Goal: Transaction & Acquisition: Purchase product/service

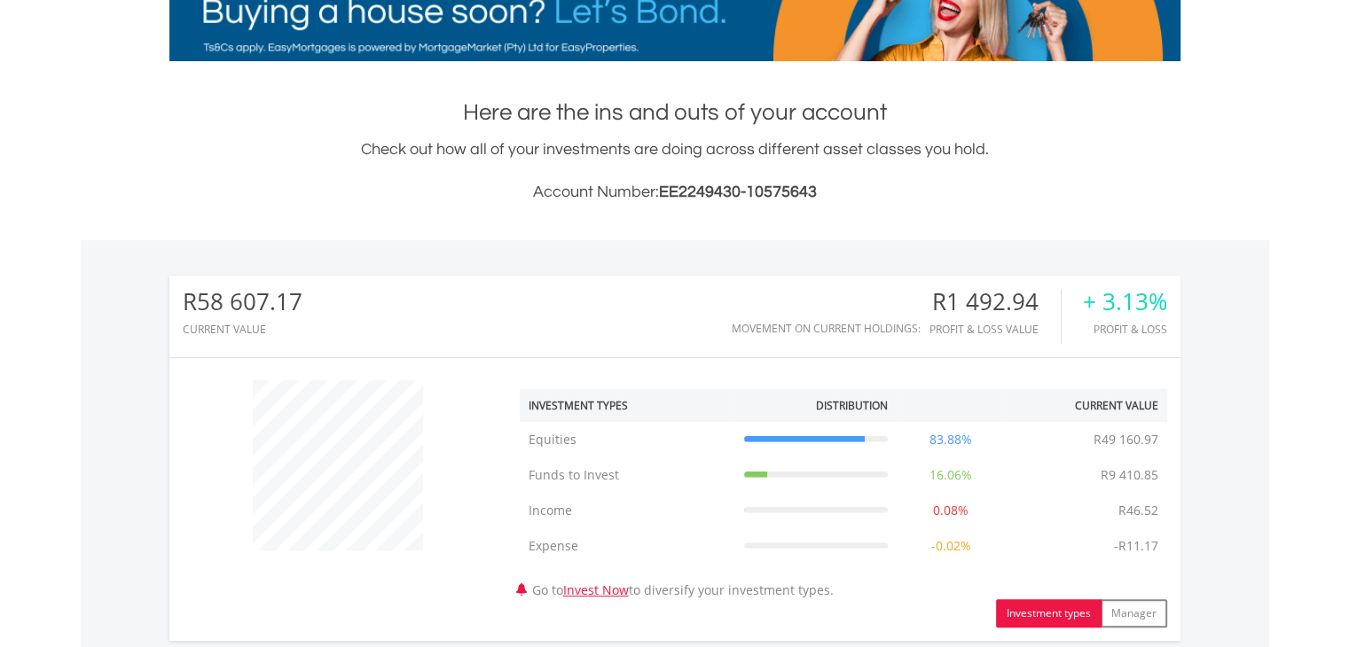
scroll to position [170, 337]
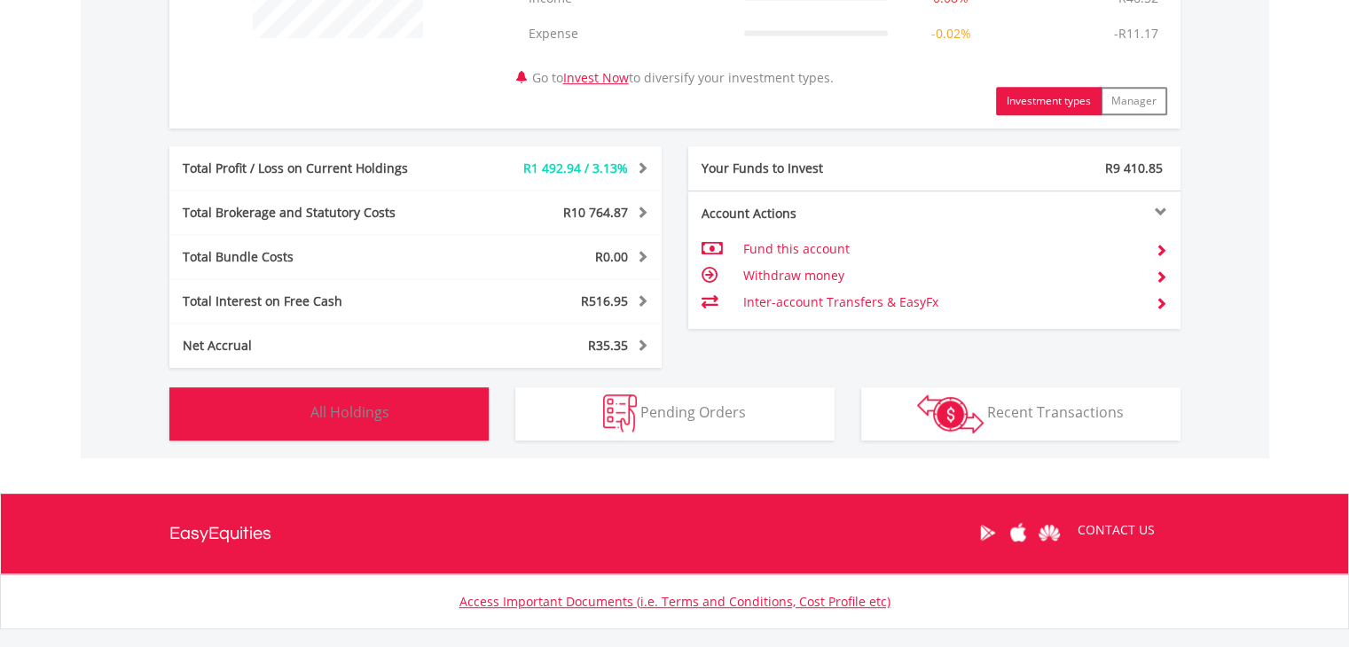
click at [343, 423] on button "Holdings All Holdings" at bounding box center [328, 414] width 319 height 53
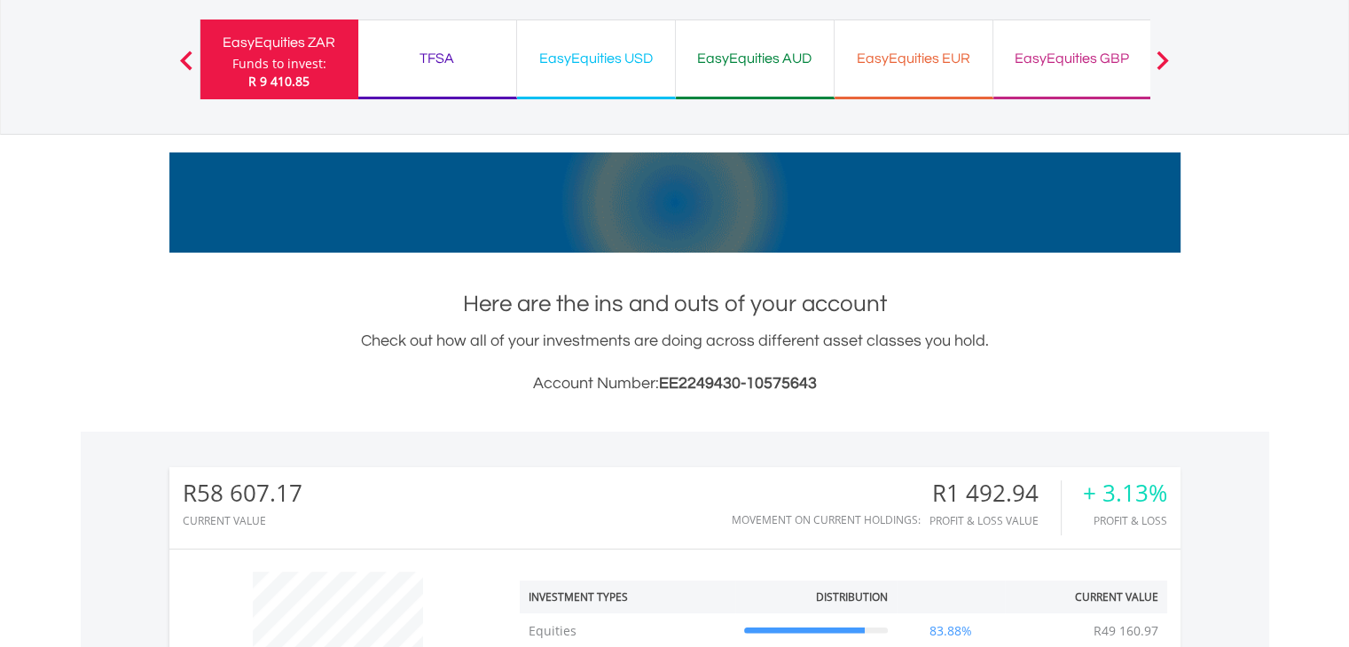
scroll to position [0, 0]
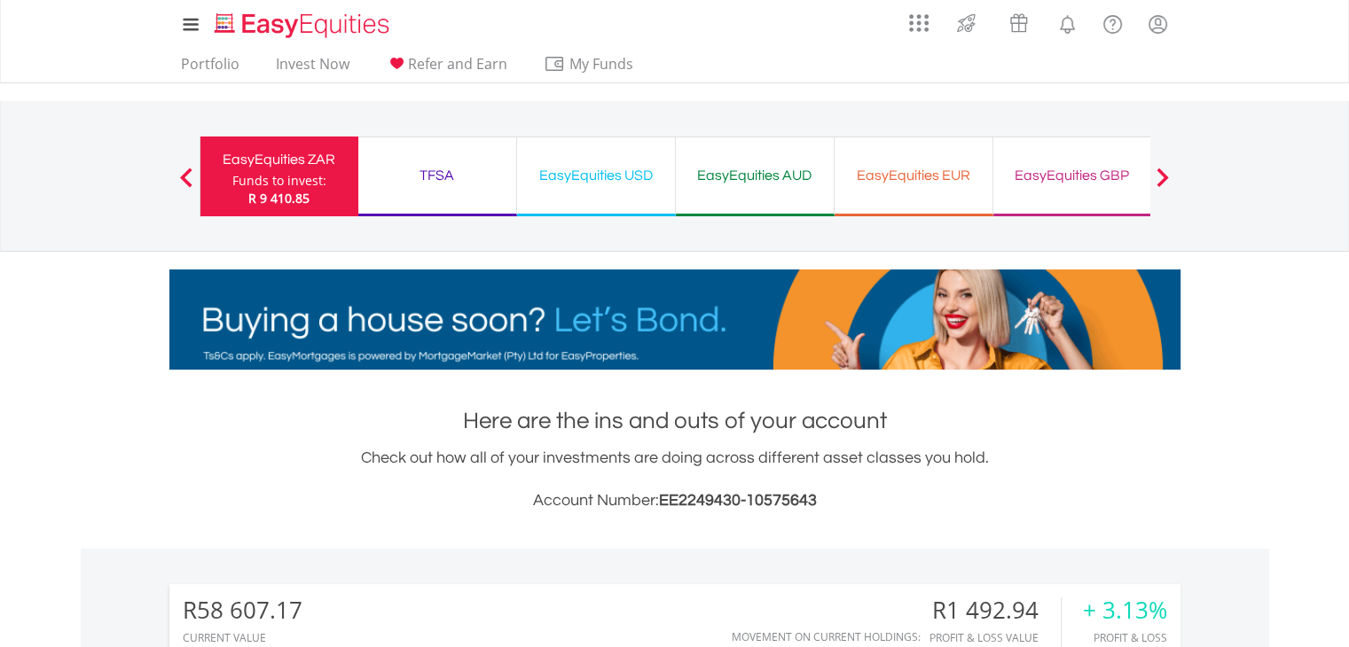
click at [585, 172] on div "EasyEquities USD" at bounding box center [596, 175] width 137 height 25
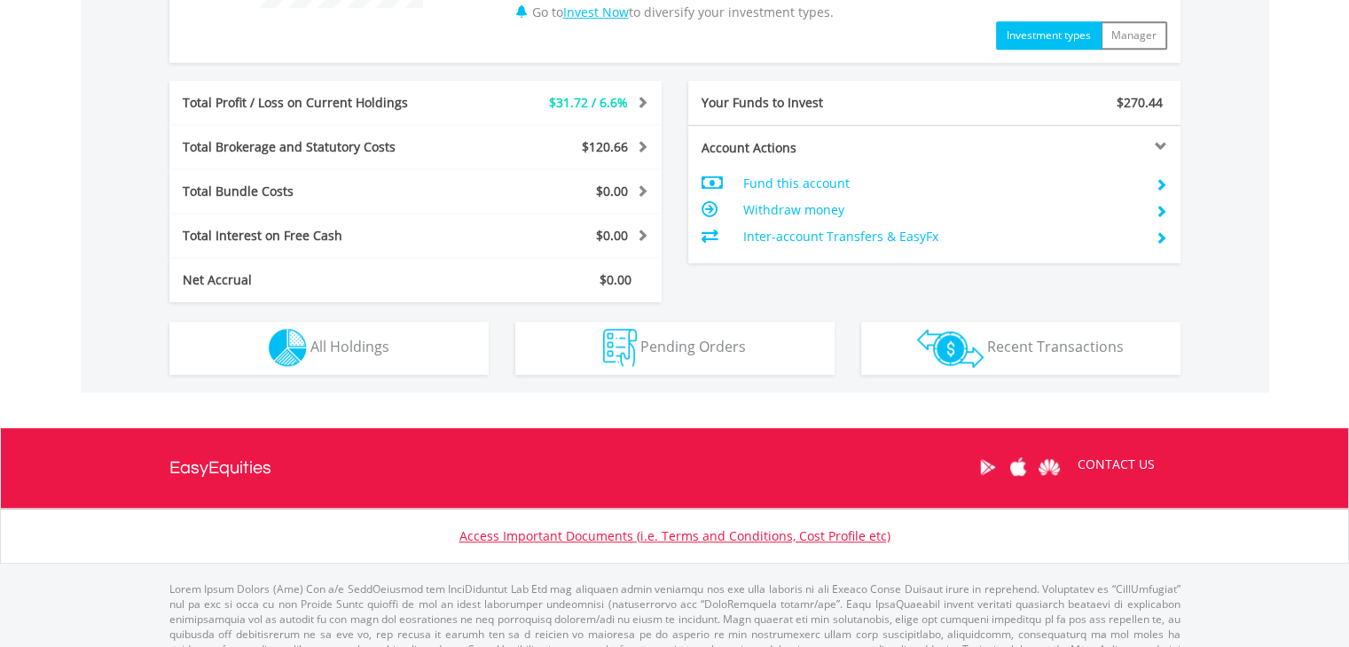
scroll to position [886, 0]
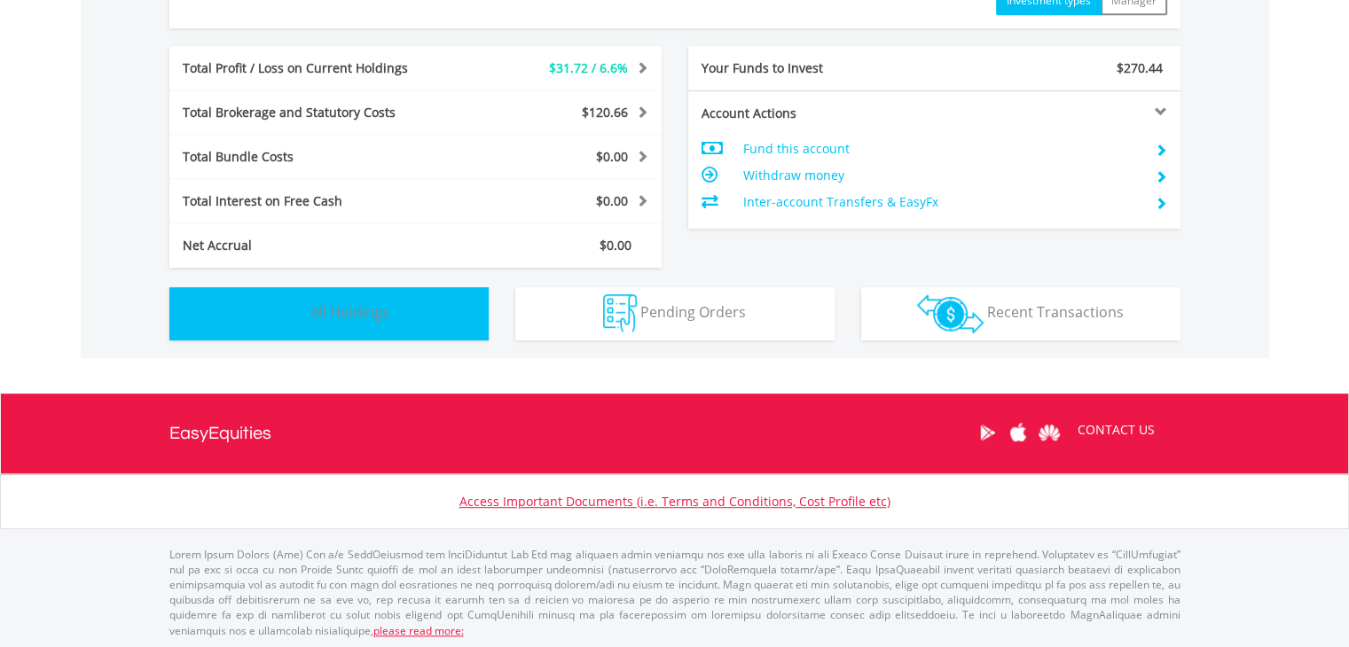
drag, startPoint x: 385, startPoint y: 299, endPoint x: 440, endPoint y: 277, distance: 59.3
click at [384, 299] on button "Holdings All Holdings" at bounding box center [328, 313] width 319 height 53
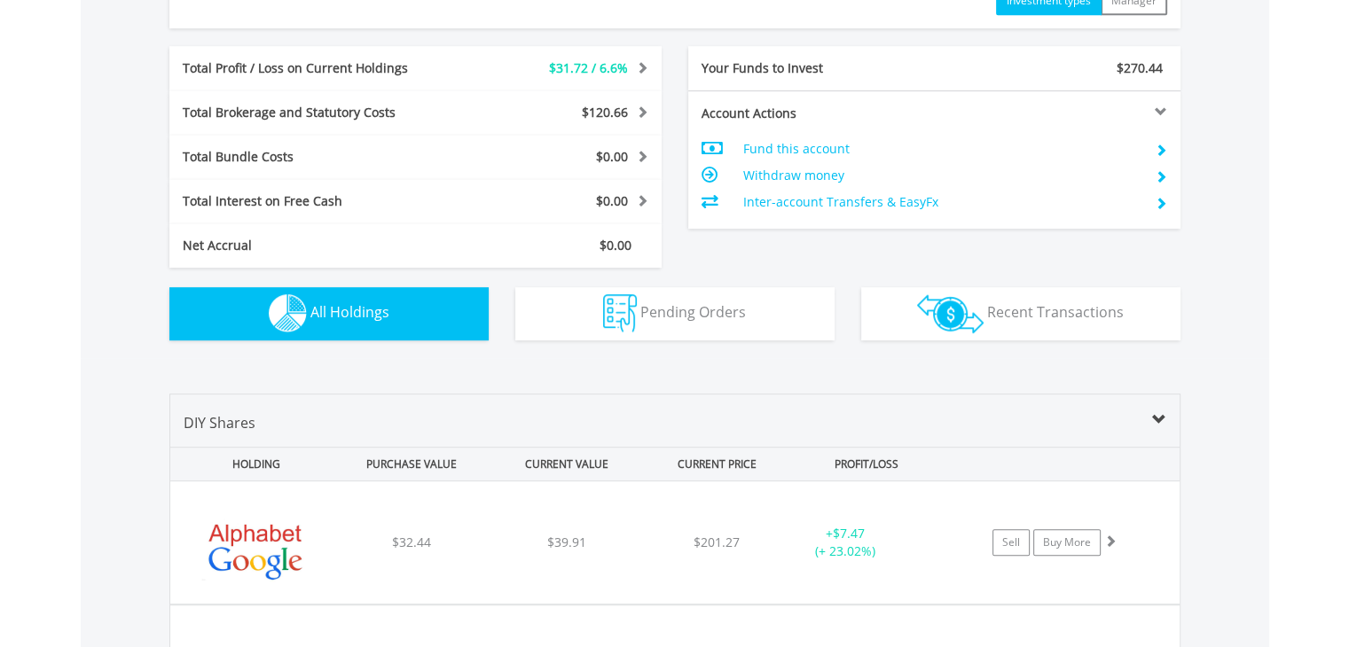
scroll to position [1278, 0]
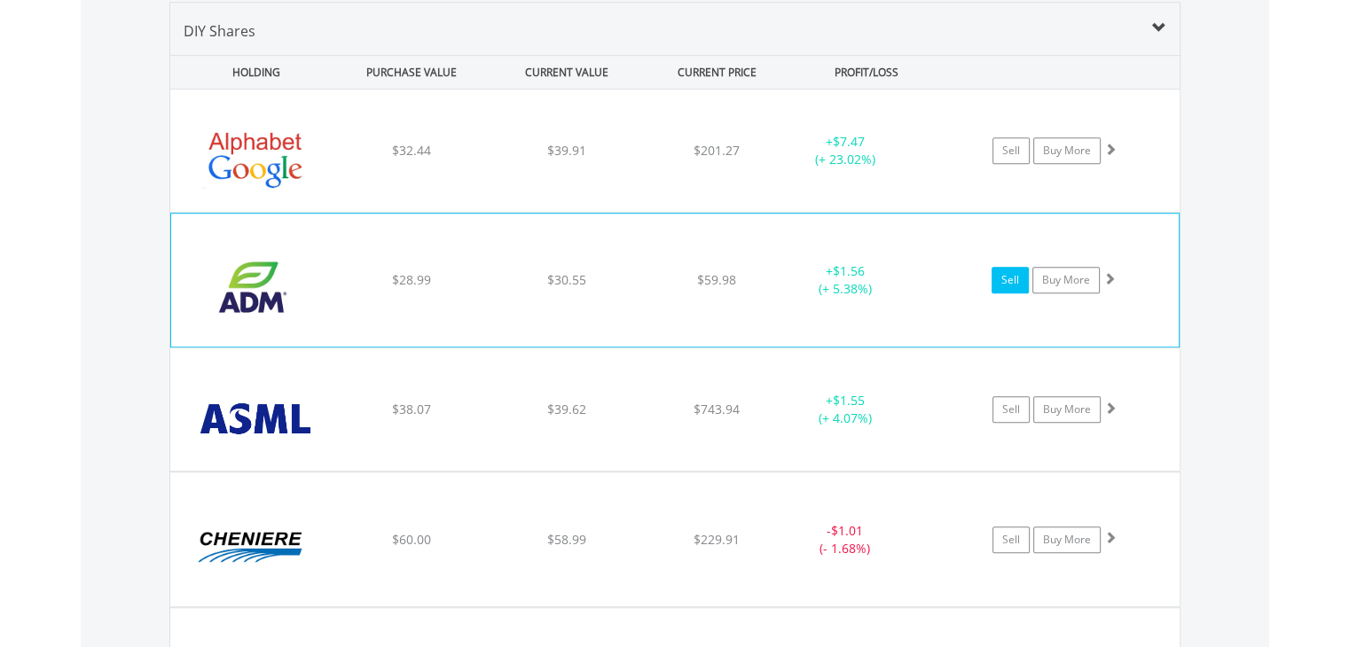
click at [1005, 279] on link "Sell" at bounding box center [1010, 280] width 37 height 27
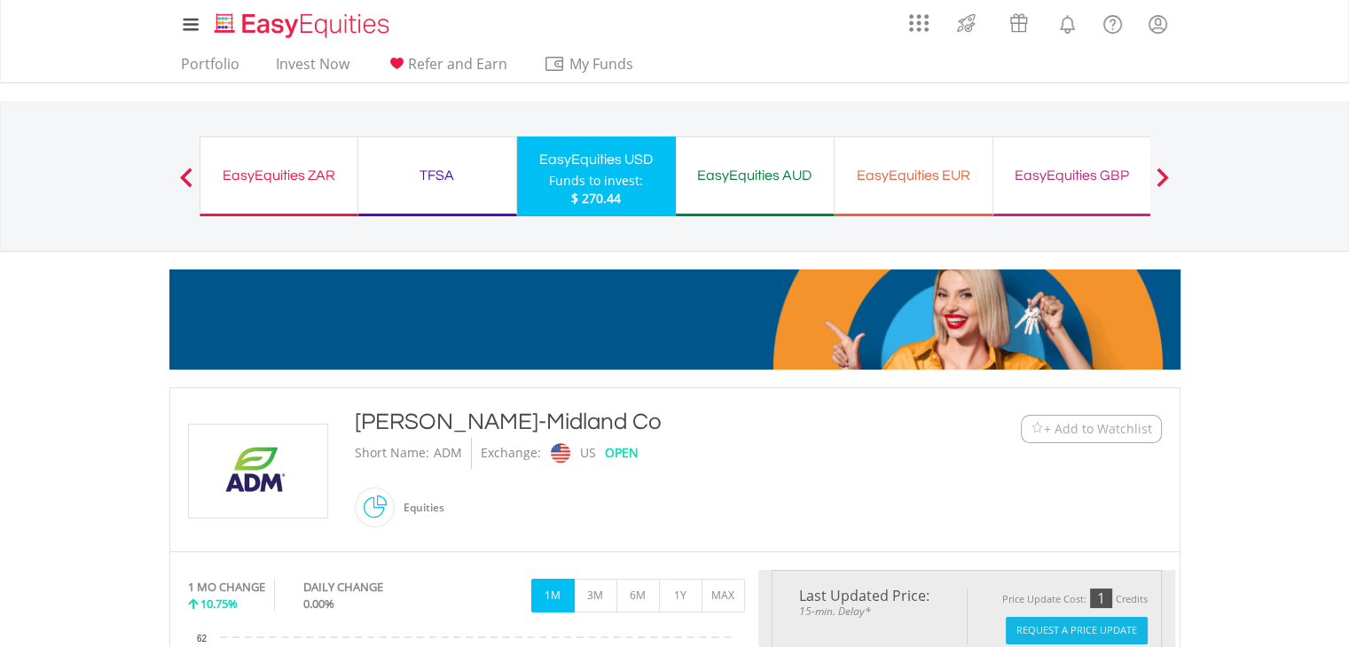
type input "*****"
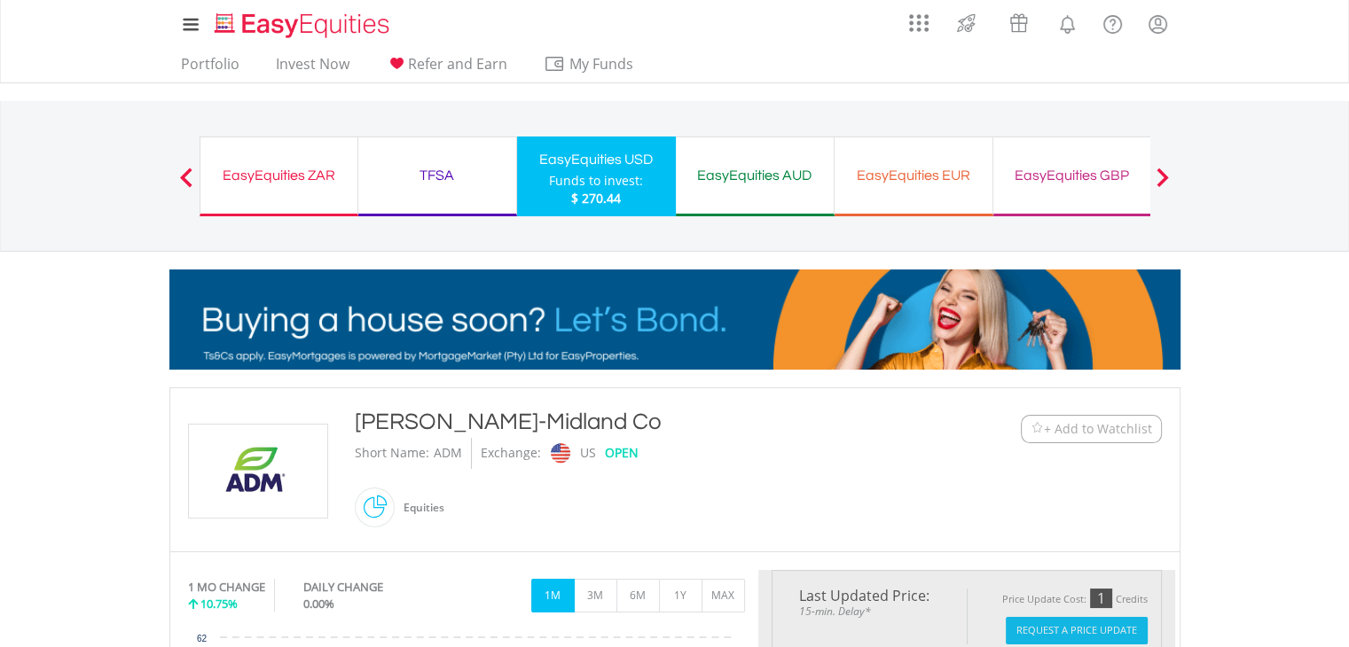
type input "******"
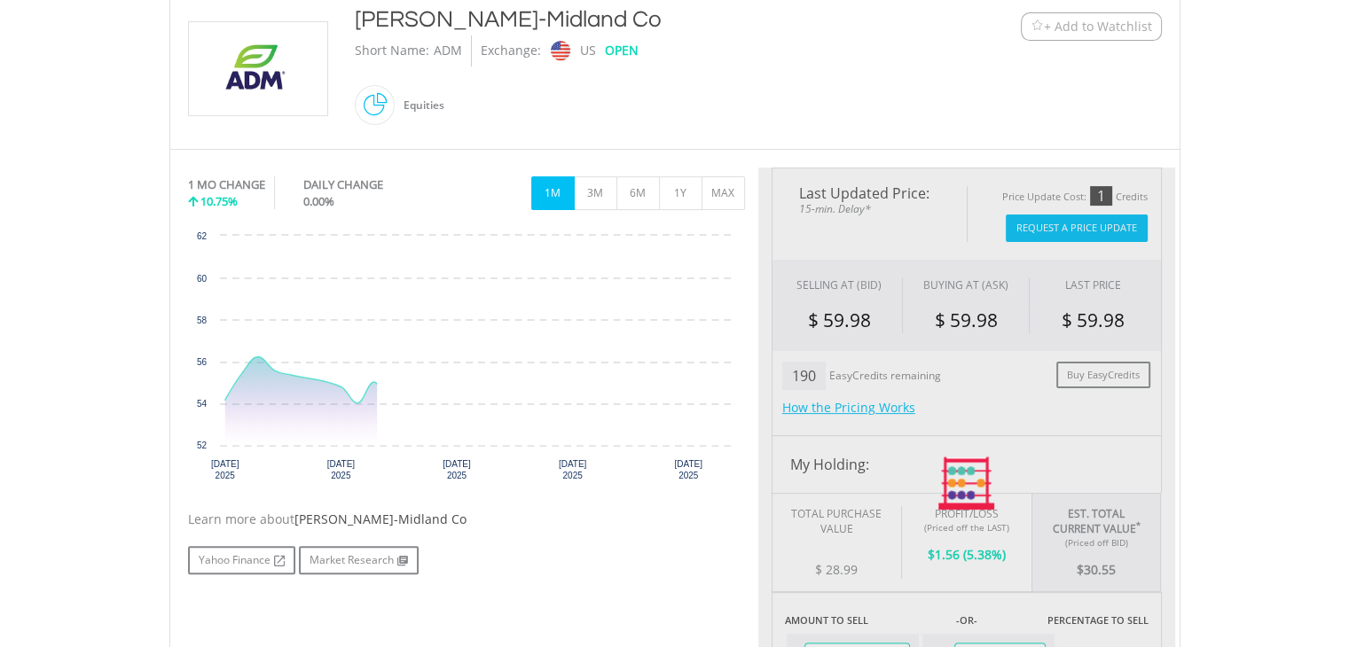
scroll to position [426, 0]
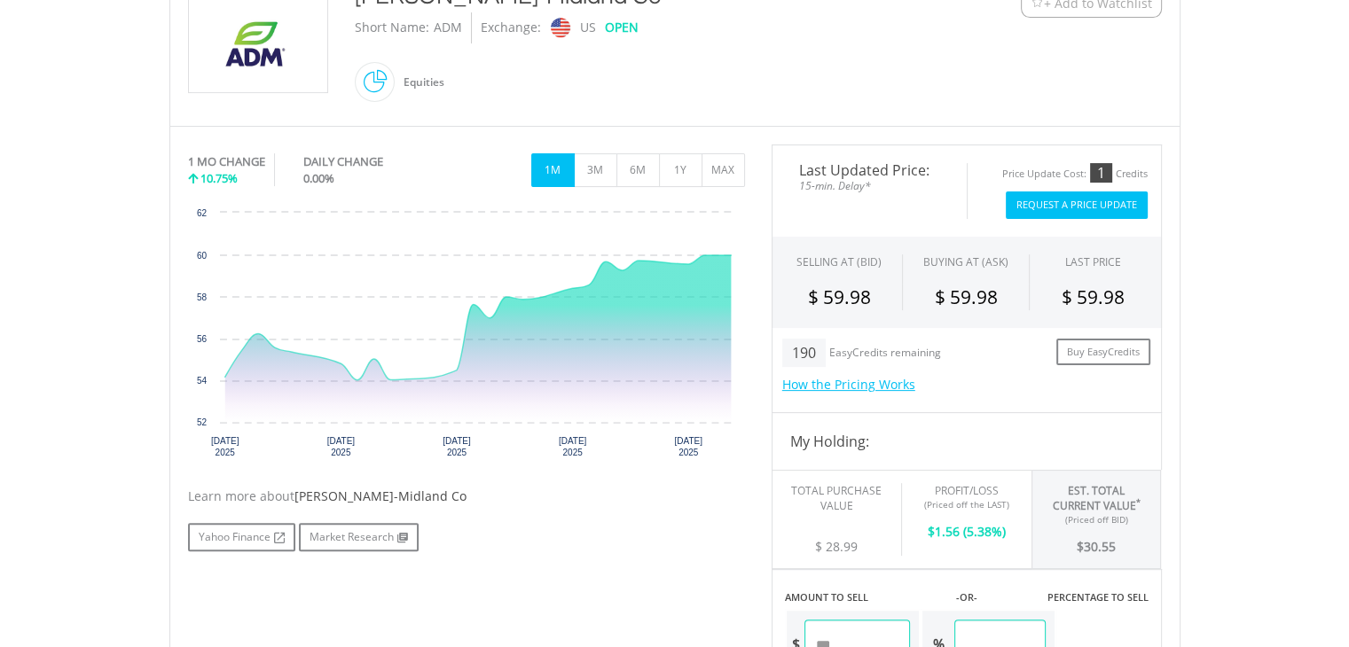
click at [1069, 204] on button "Request A Price Update" at bounding box center [1077, 205] width 142 height 27
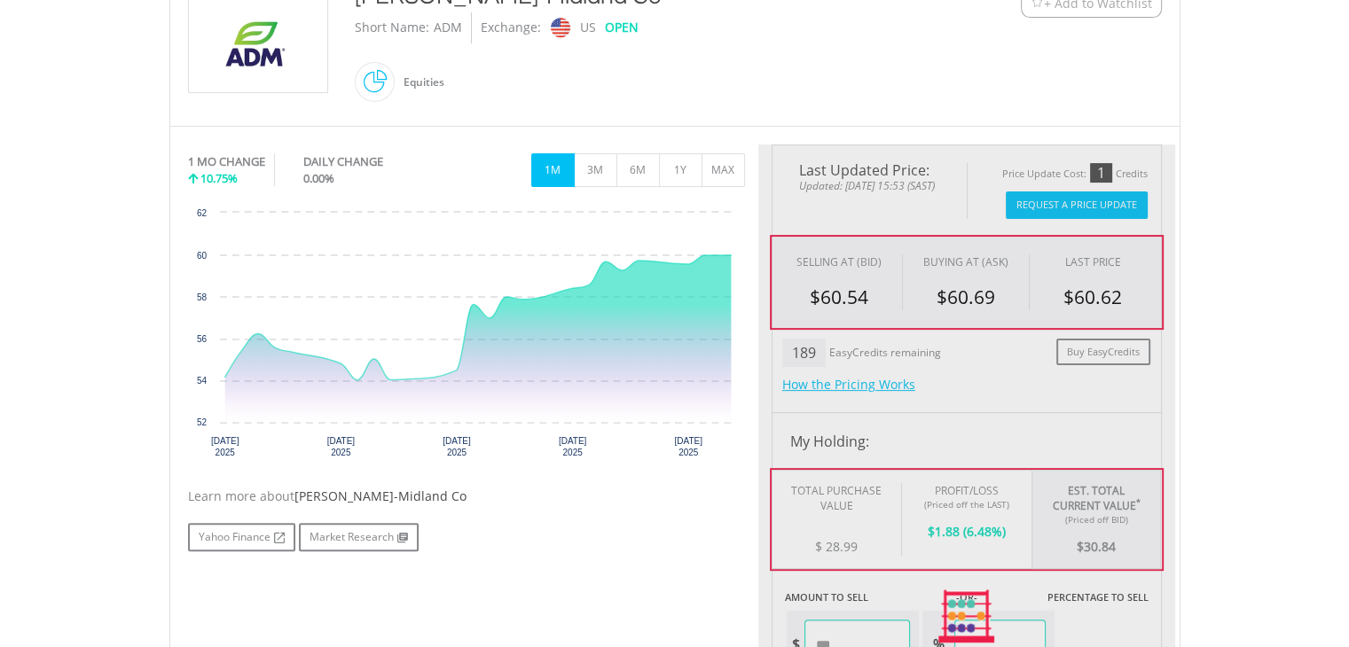
type input "*****"
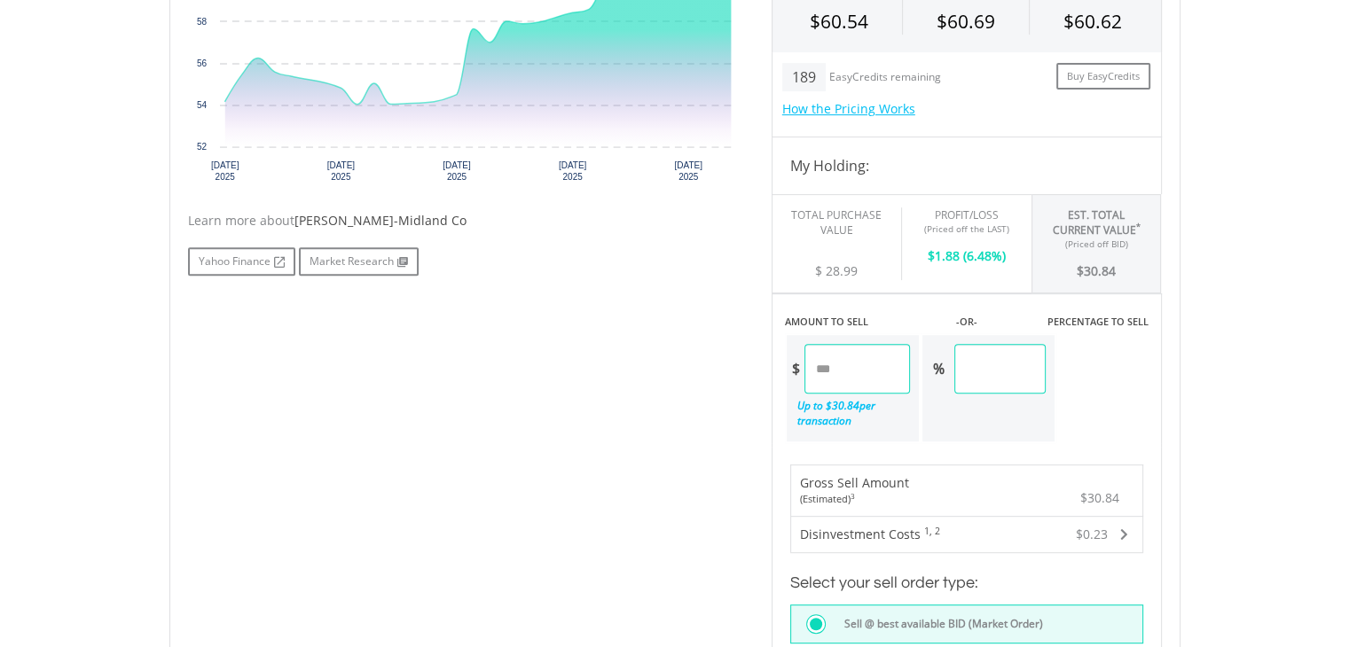
scroll to position [703, 0]
drag, startPoint x: 906, startPoint y: 356, endPoint x: 699, endPoint y: 356, distance: 206.7
click at [699, 356] on div "No chart available. 1 MO CHANGE 10.75% DAILY CHANGE 0.00% 1M 3M 6M 1Y MAX Chart…" at bounding box center [675, 339] width 1000 height 945
click at [1207, 383] on body "My Investments Invest Now New Listings Sell My Recurring Investments Pending Or…" at bounding box center [674, 287] width 1349 height 1981
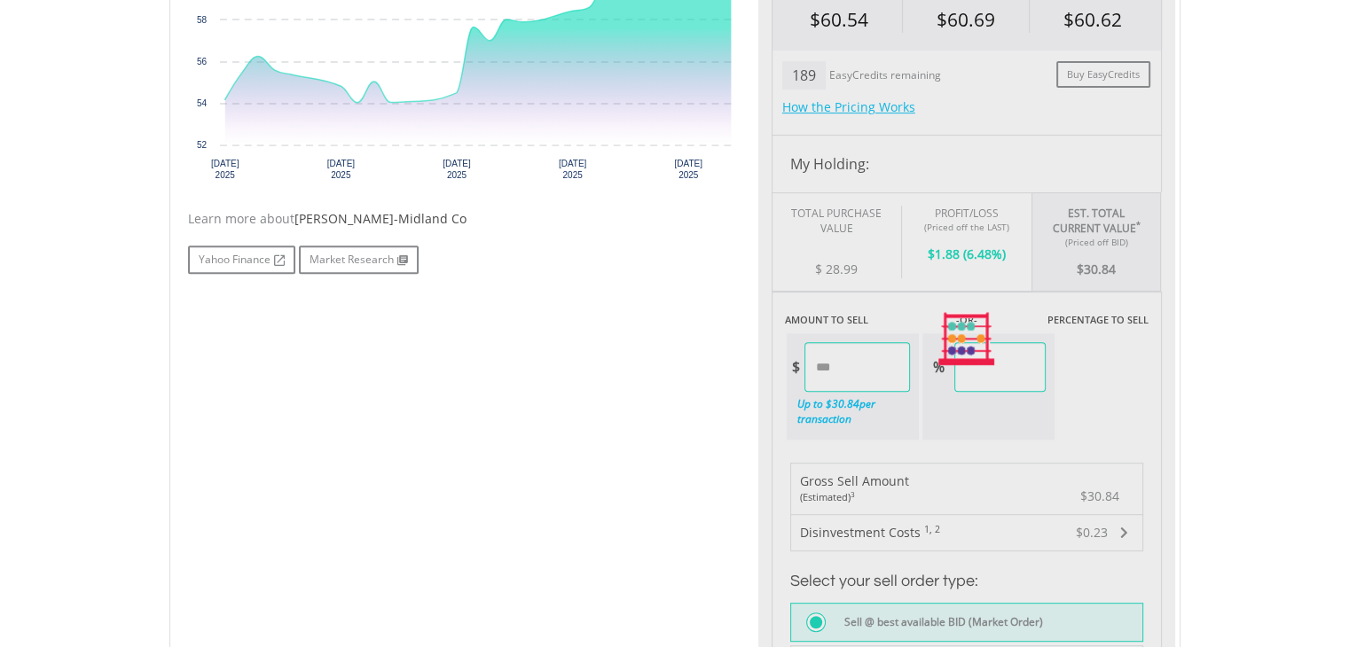
type input "****"
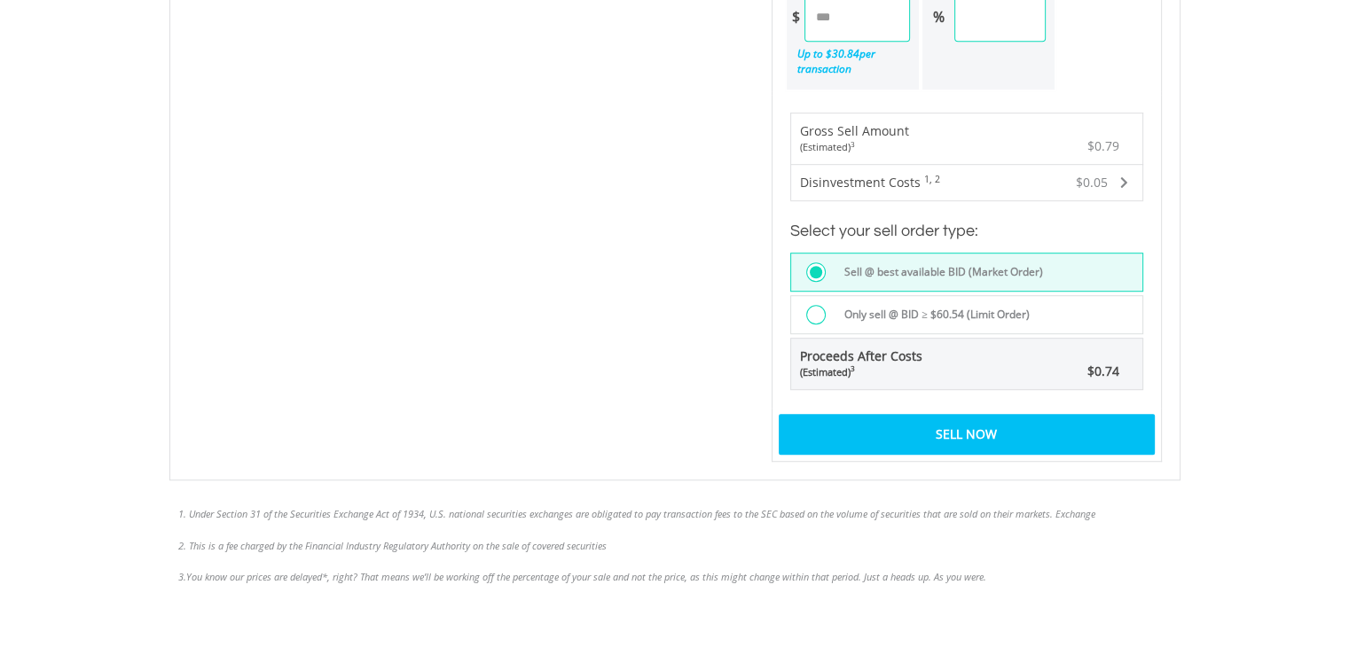
scroll to position [1086, 0]
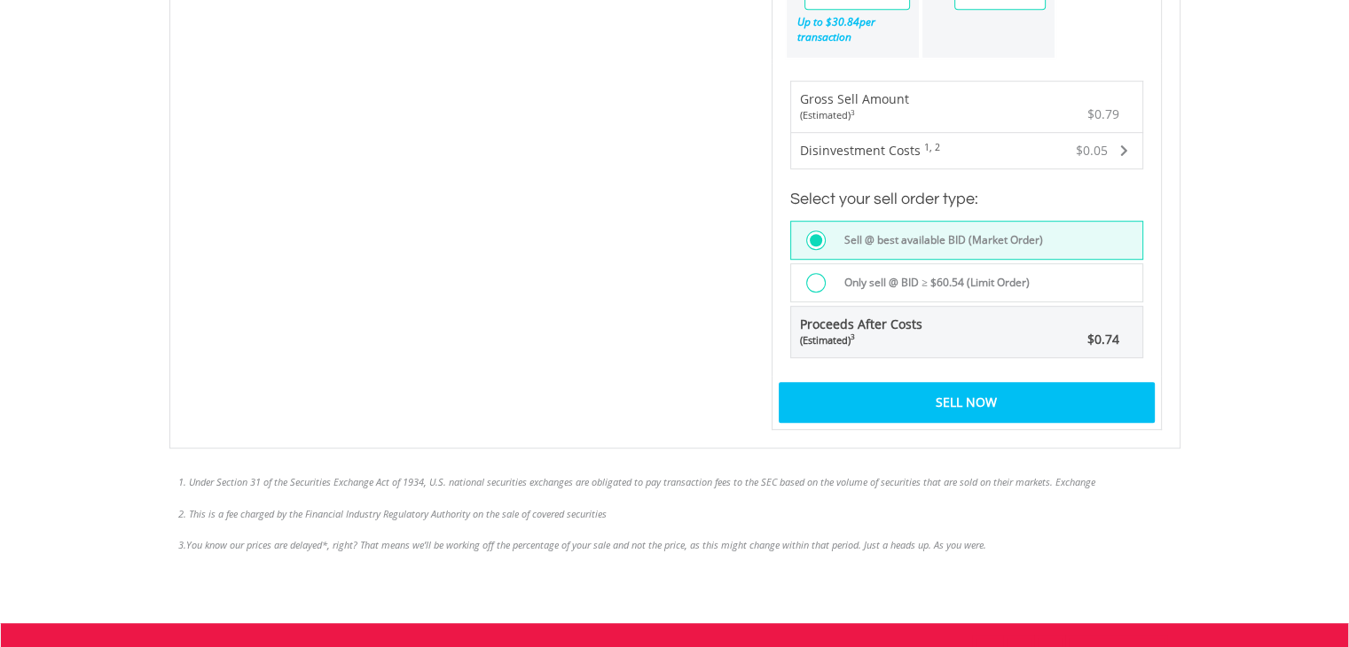
drag, startPoint x: 1047, startPoint y: 402, endPoint x: 1009, endPoint y: 409, distance: 37.9
click at [1046, 402] on div "Sell Now" at bounding box center [967, 402] width 376 height 41
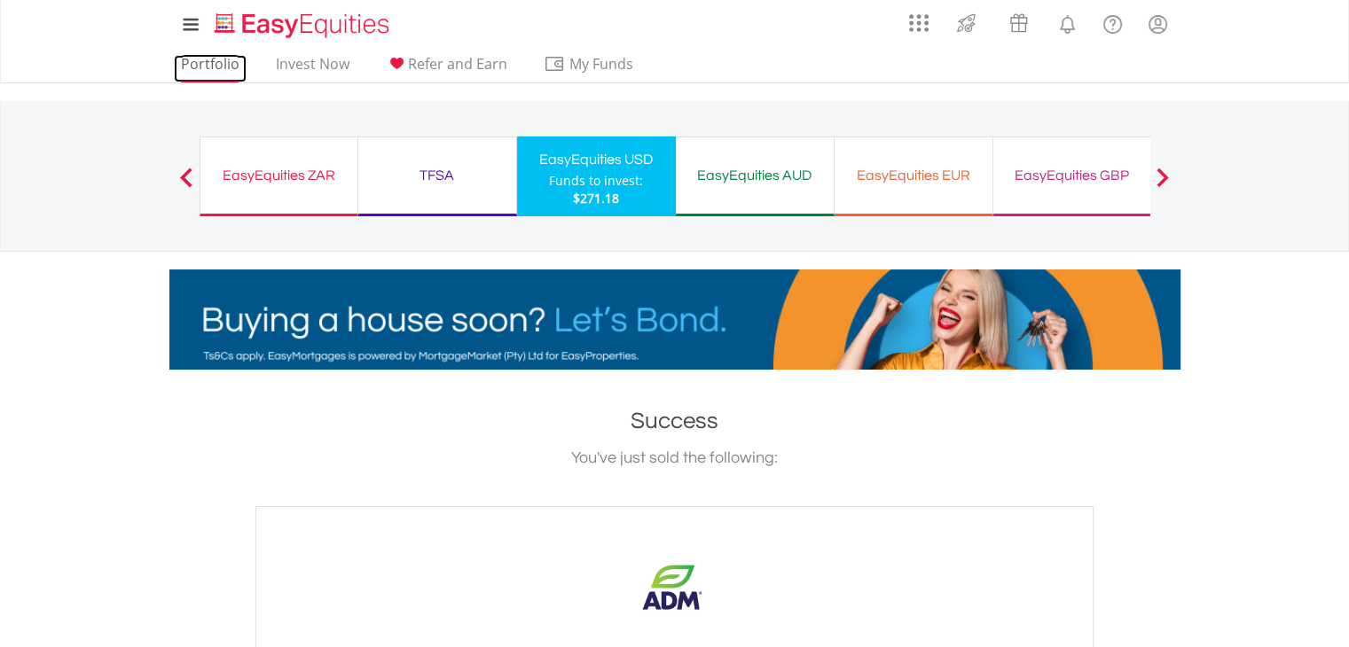
click at [216, 61] on link "Portfolio" at bounding box center [210, 68] width 73 height 27
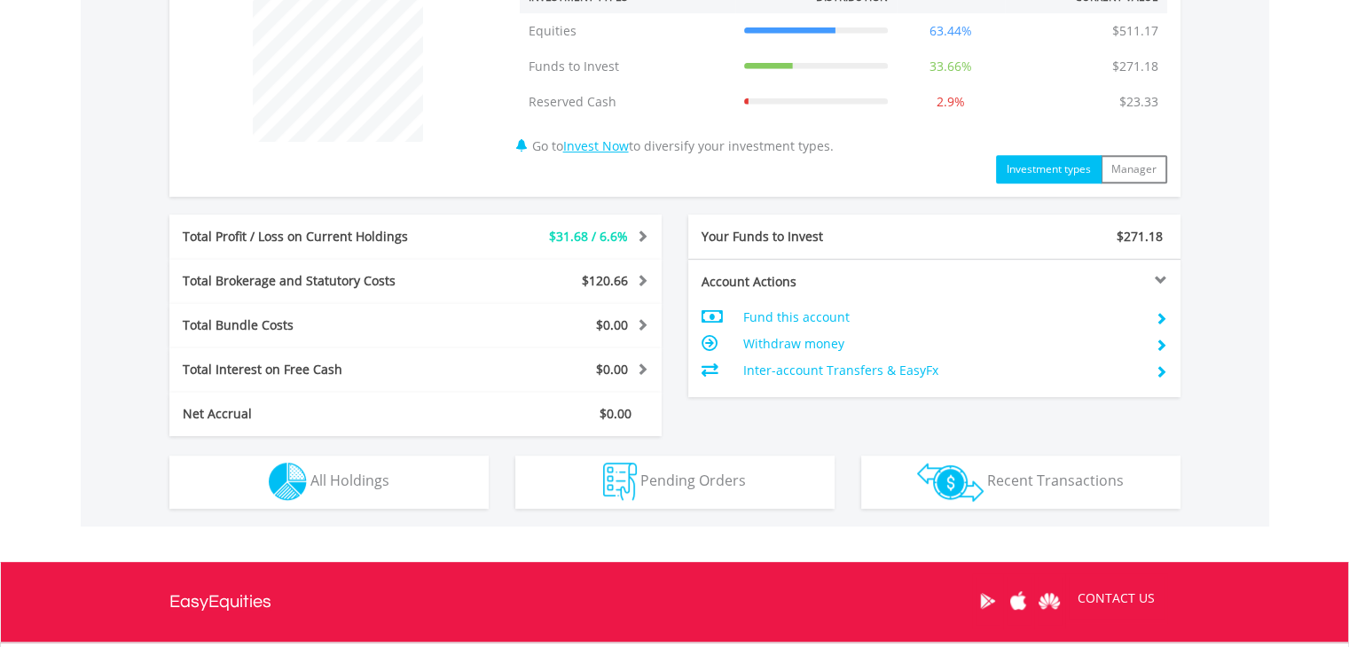
scroll to position [791, 0]
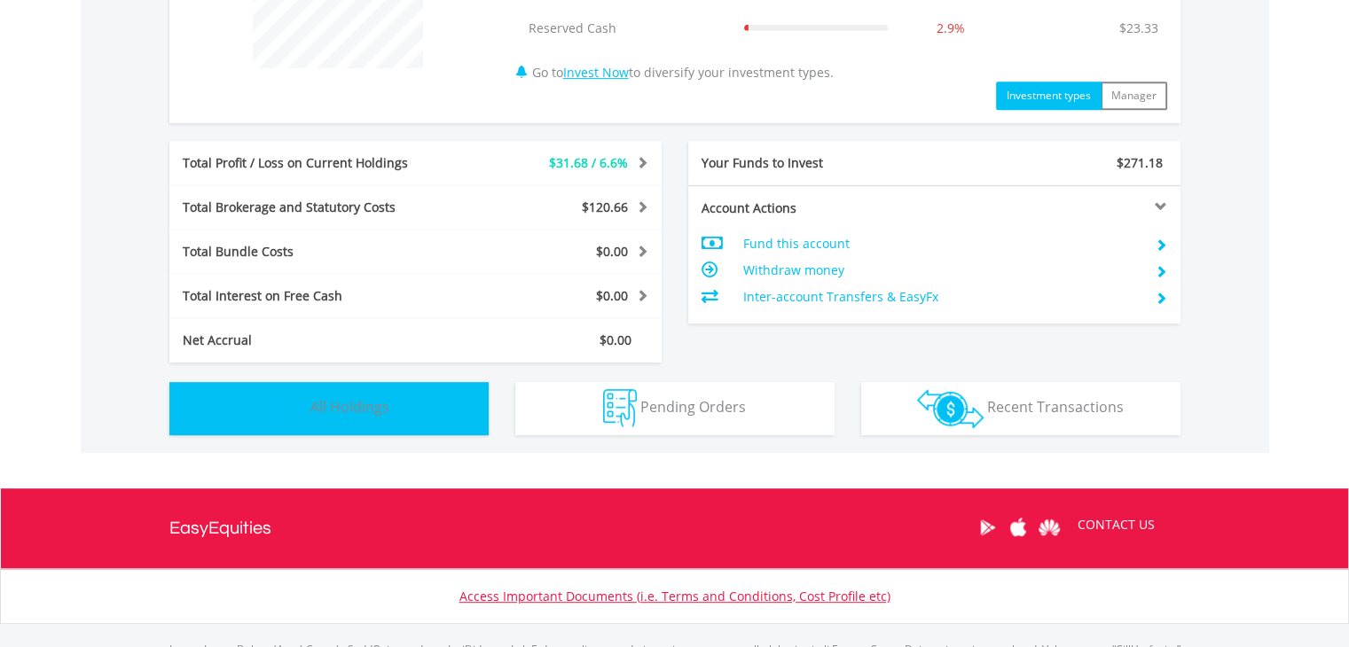
click at [297, 391] on img "button" at bounding box center [288, 408] width 38 height 38
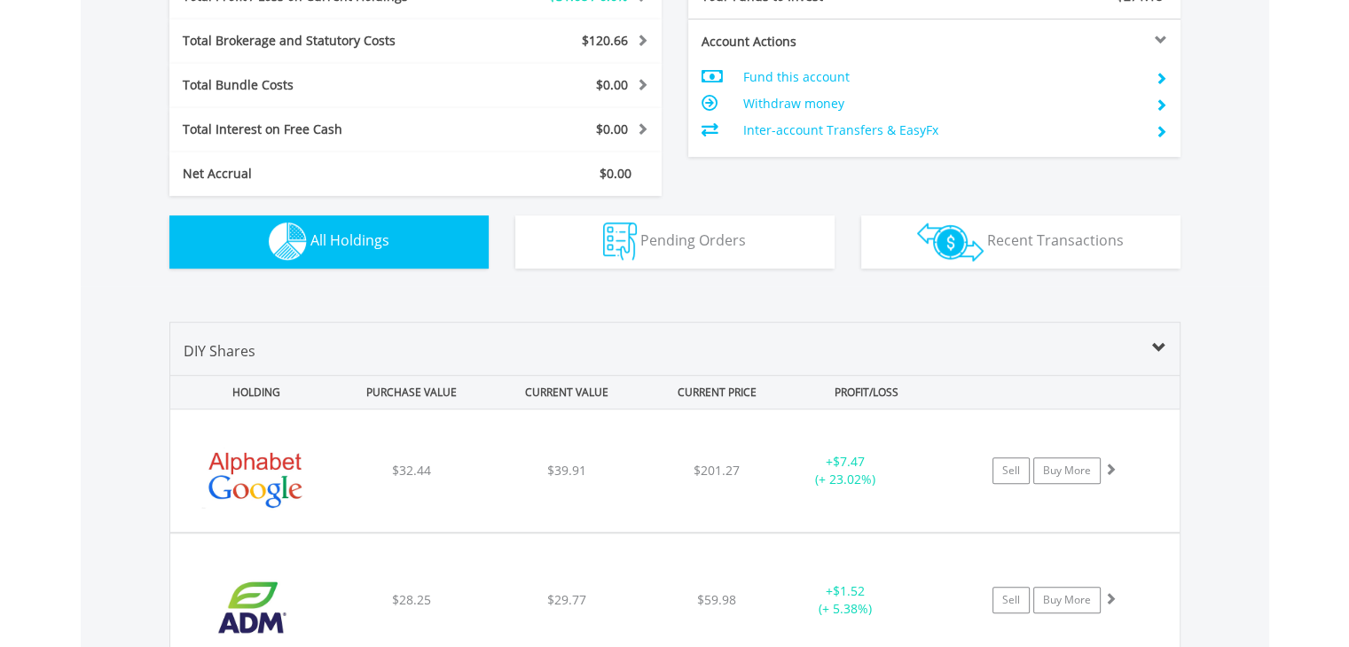
scroll to position [0, 0]
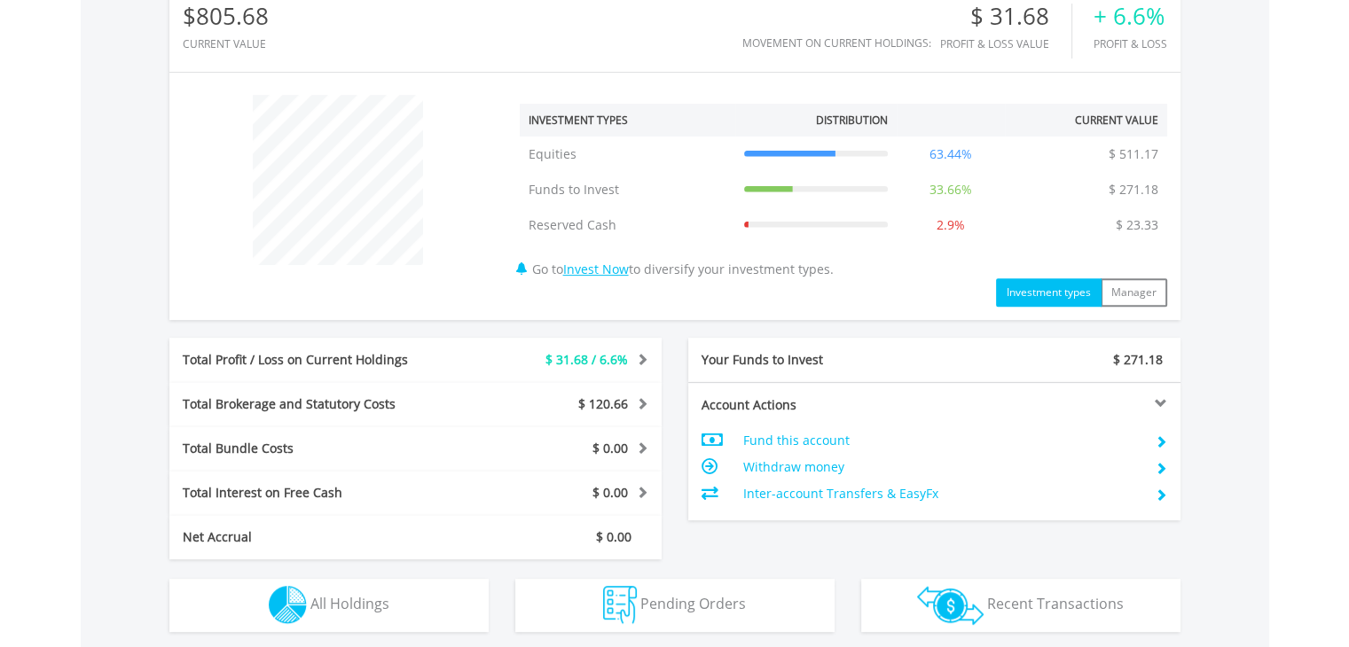
scroll to position [603, 0]
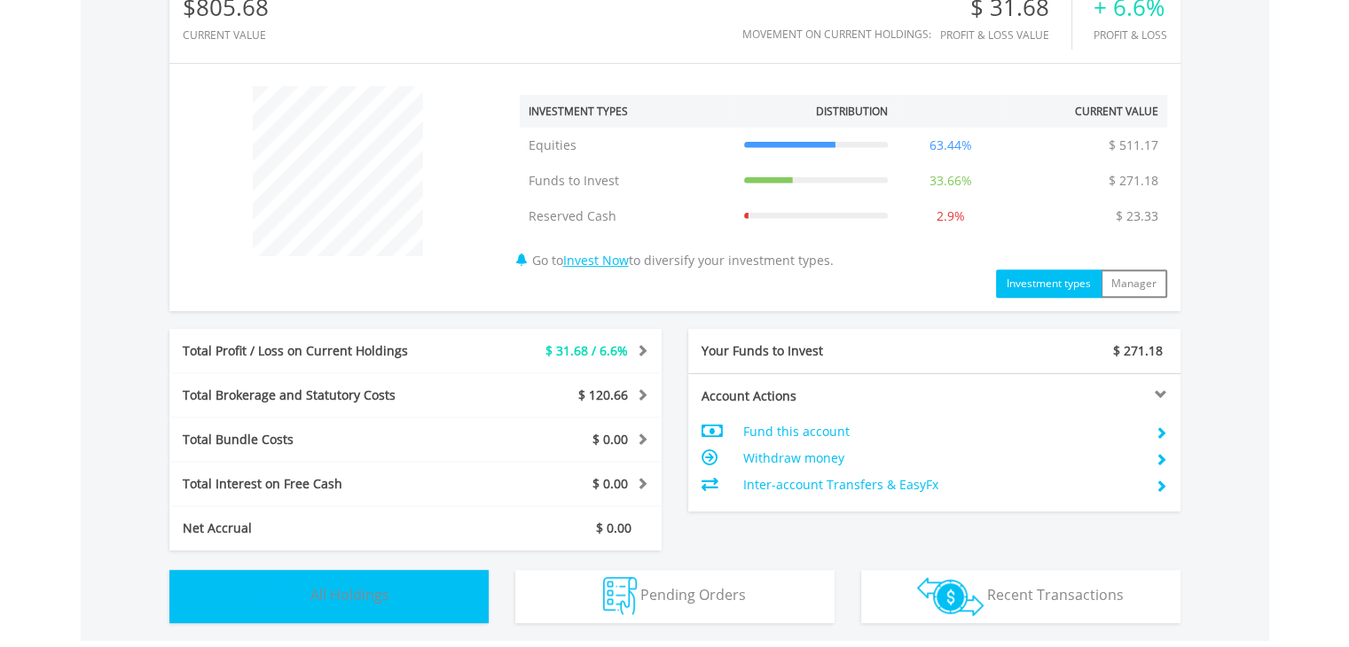
click at [306, 620] on button "Holdings All Holdings" at bounding box center [328, 596] width 319 height 53
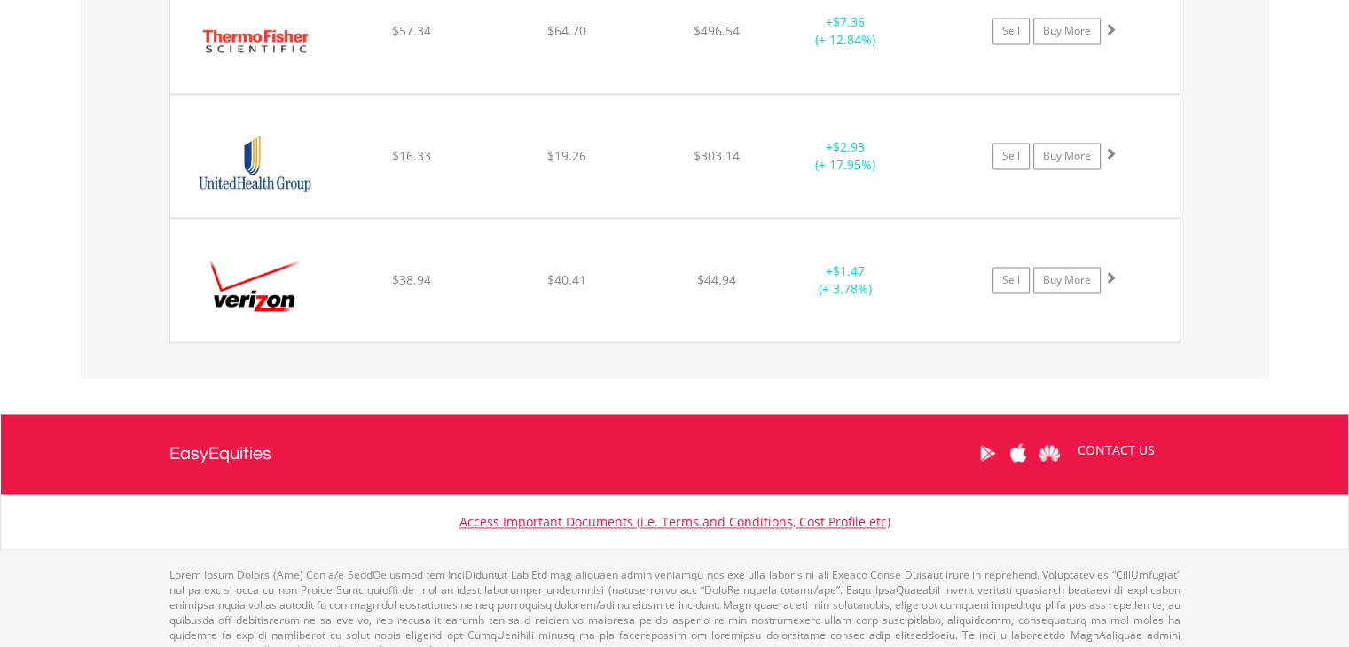
scroll to position [2554, 0]
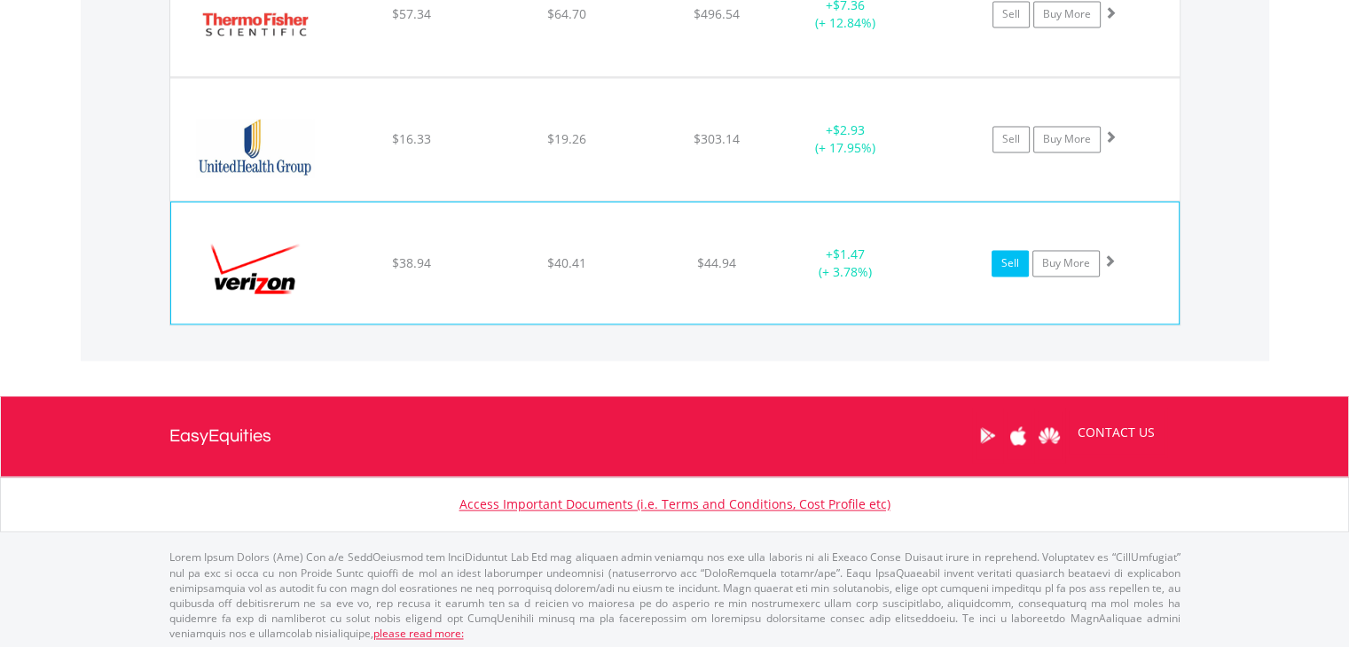
click at [1009, 259] on link "Sell" at bounding box center [1010, 263] width 37 height 27
